Goal: Task Accomplishment & Management: Manage account settings

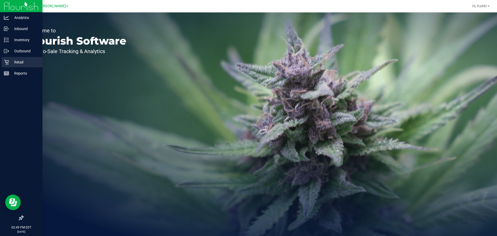
click at [13, 63] on p "Retail" at bounding box center [24, 62] width 31 height 6
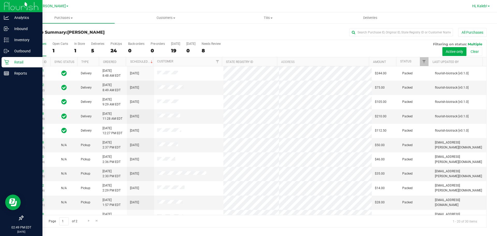
click at [477, 6] on span "Hi, Kaleb!" at bounding box center [479, 6] width 15 height 4
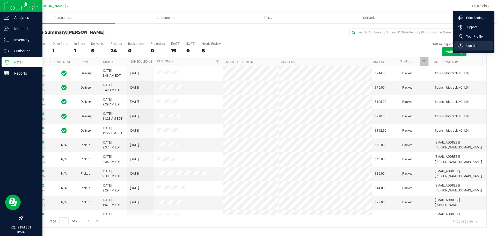
click at [470, 48] on span "Sign Out" at bounding box center [469, 45] width 15 height 5
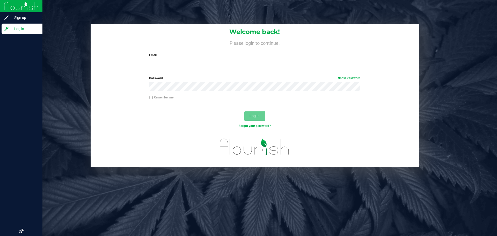
click at [221, 65] on input "Email" at bounding box center [254, 63] width 211 height 9
type input "[EMAIL_ADDRESS][DOMAIN_NAME]"
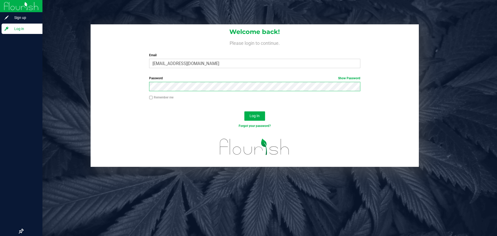
click at [244, 111] on button "Log In" at bounding box center [254, 115] width 21 height 9
